Goal: Navigation & Orientation: Find specific page/section

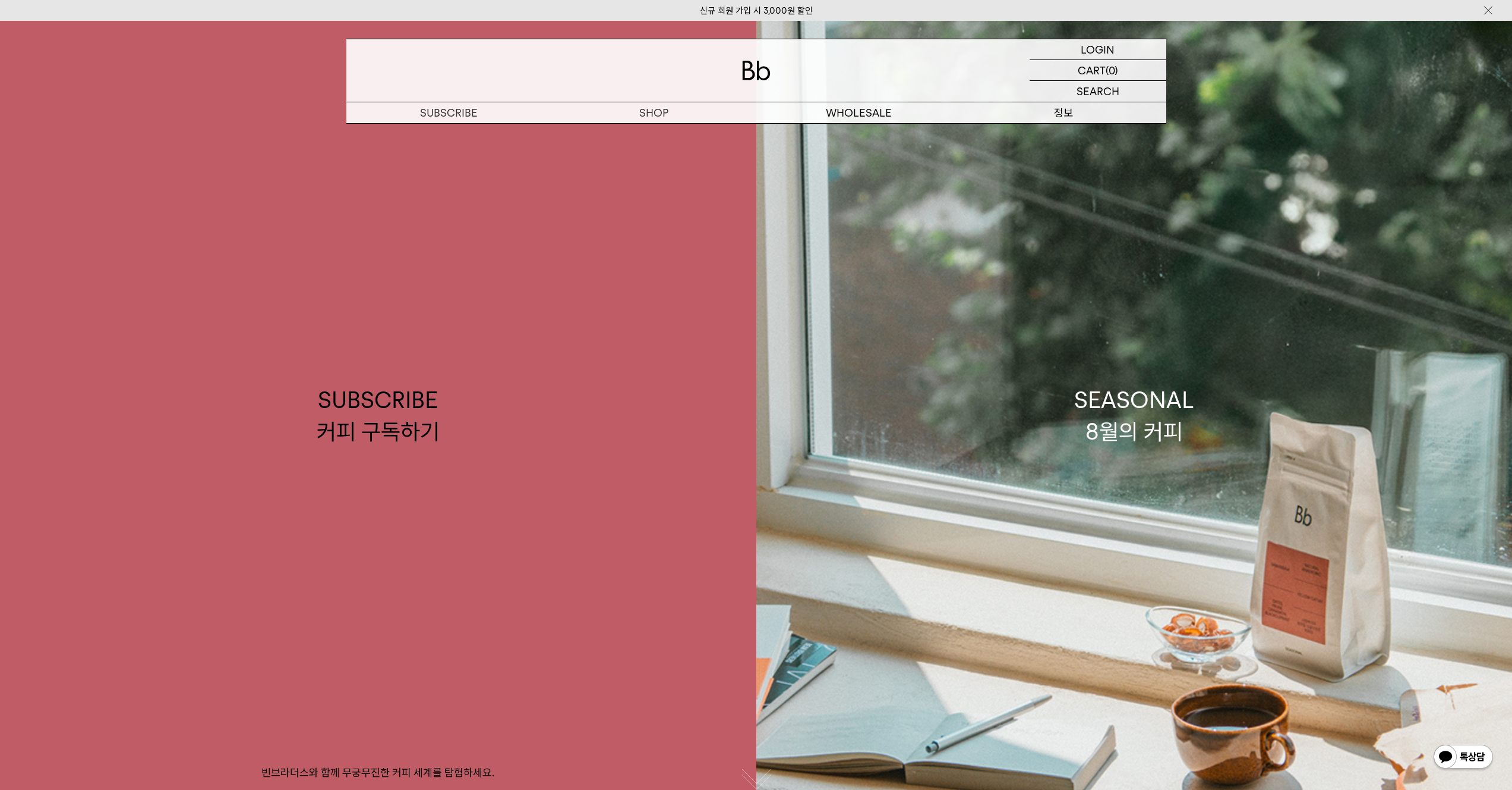
click at [1064, 113] on p "정보" at bounding box center [1064, 112] width 205 height 21
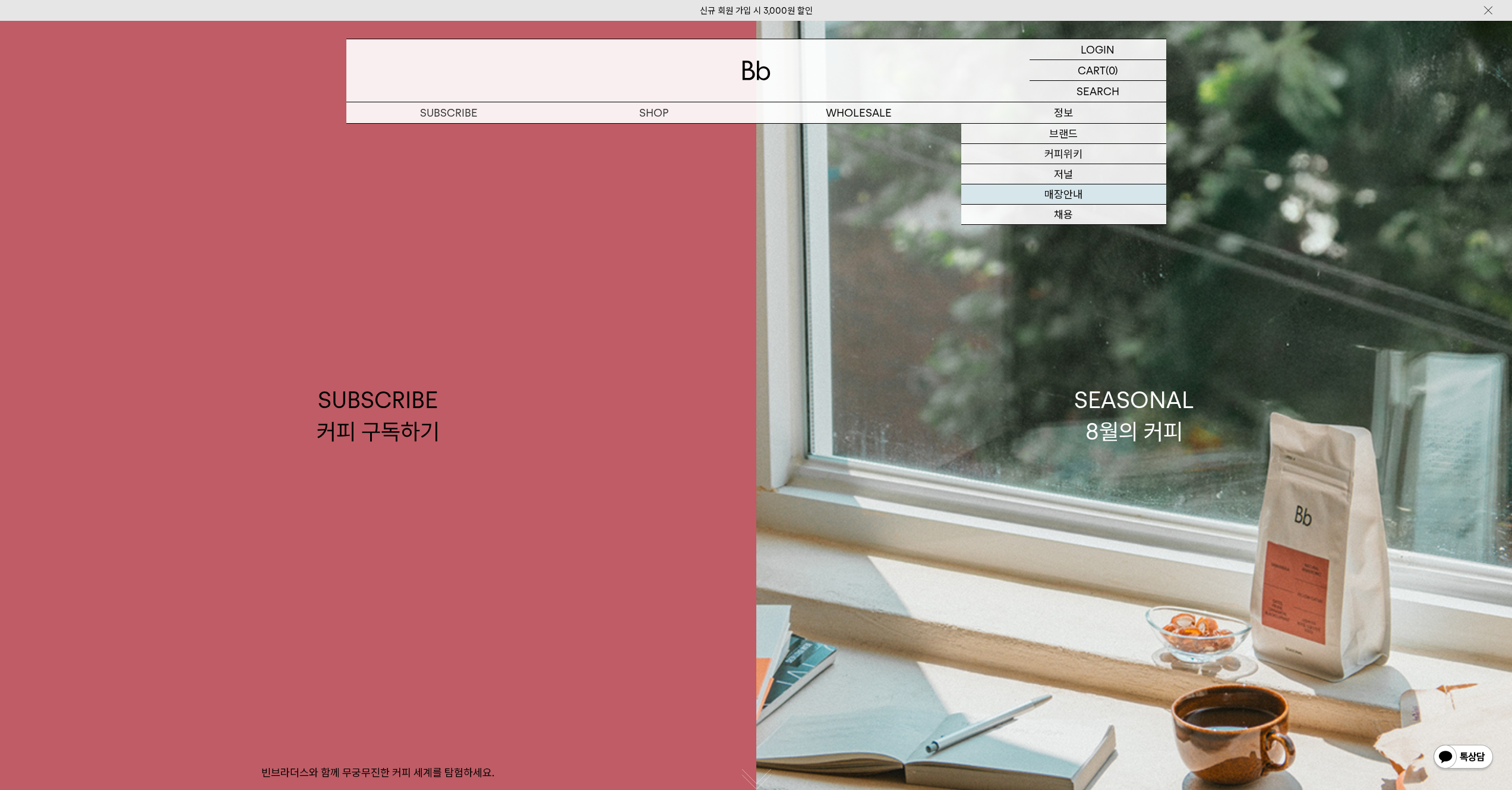
click at [1061, 203] on link "매장안내" at bounding box center [1064, 194] width 205 height 20
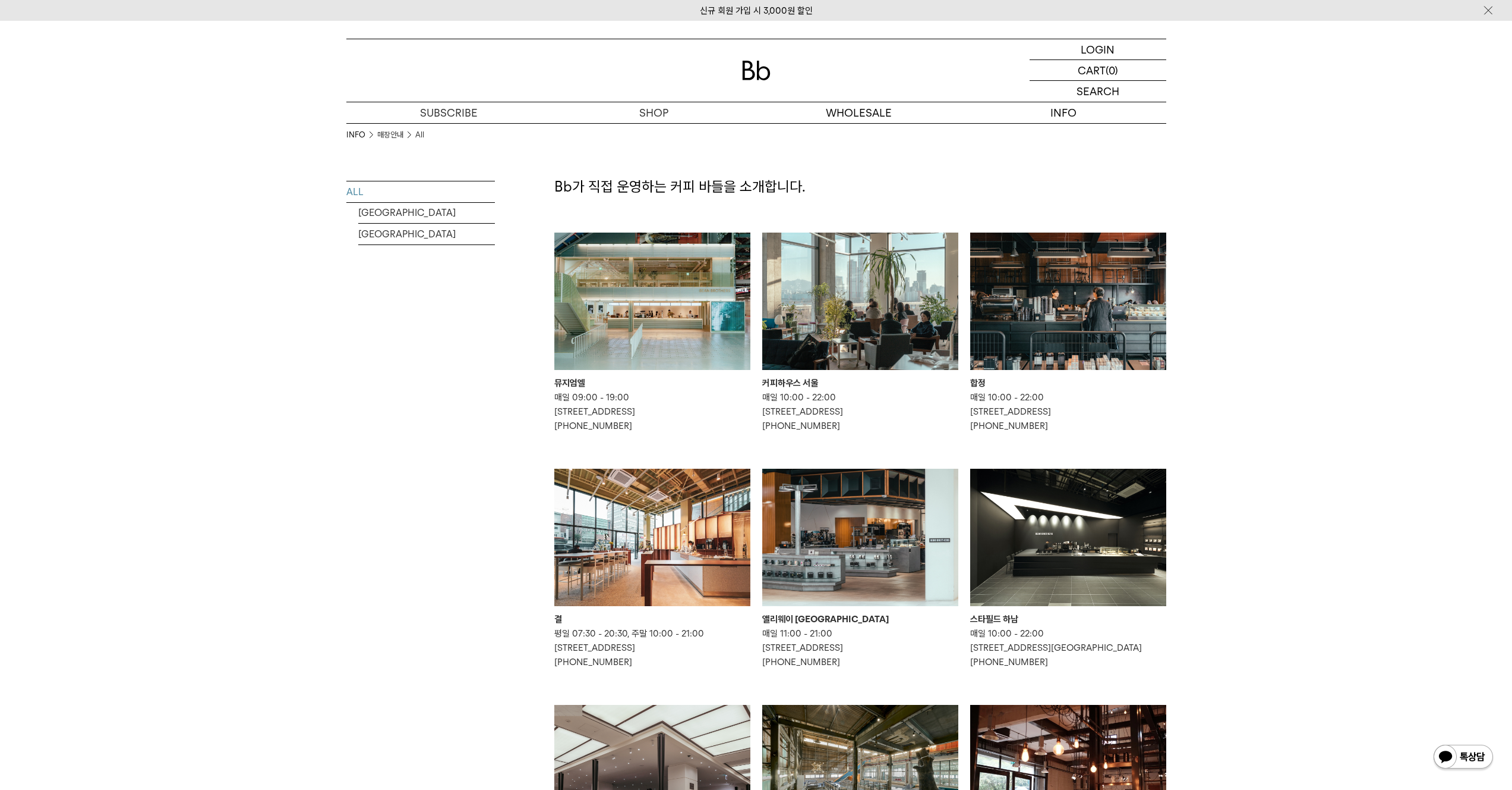
click at [1046, 309] on img at bounding box center [1069, 300] width 196 height 137
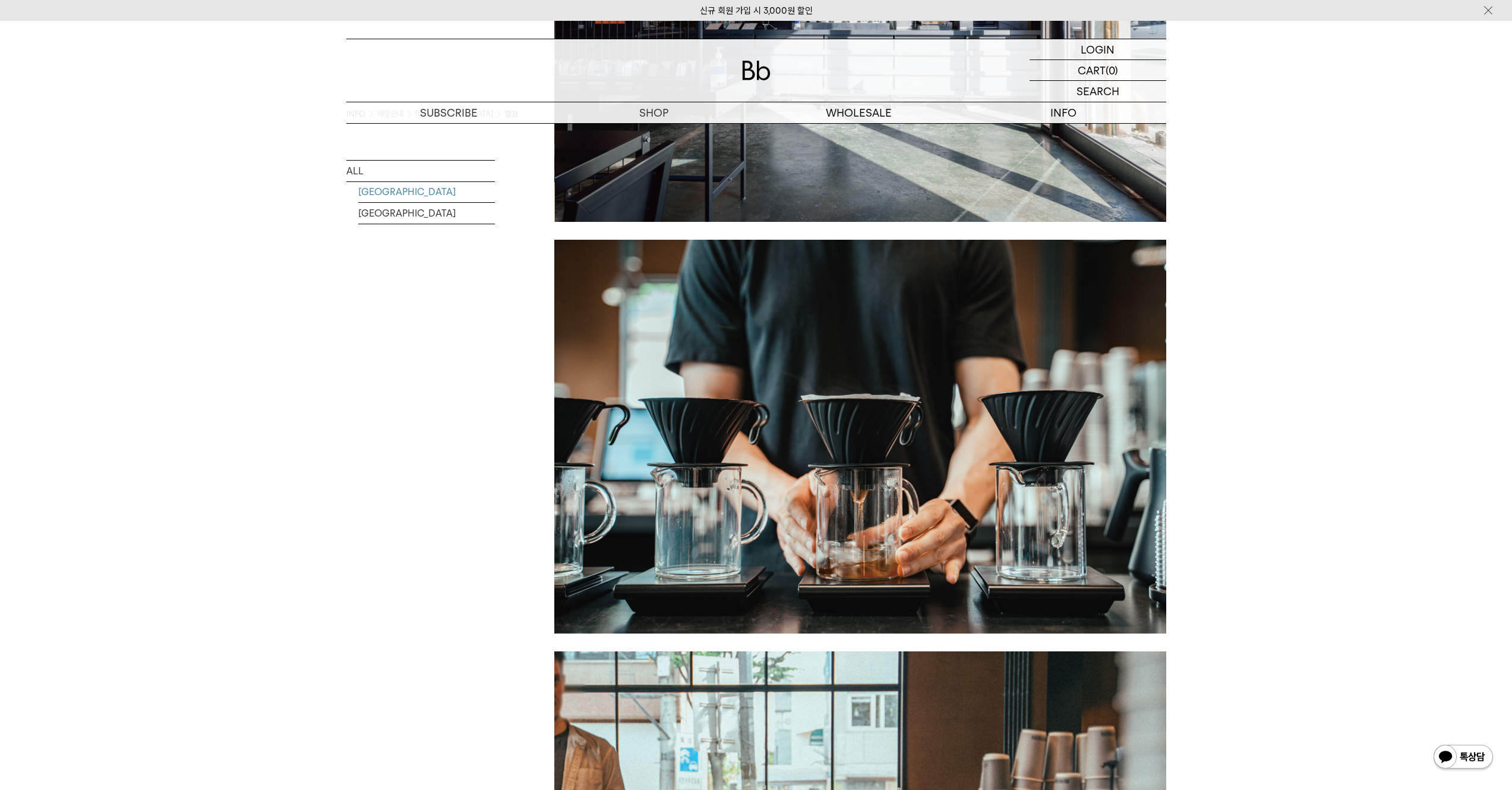
scroll to position [1381, 0]
